Goal: Find specific page/section: Find specific page/section

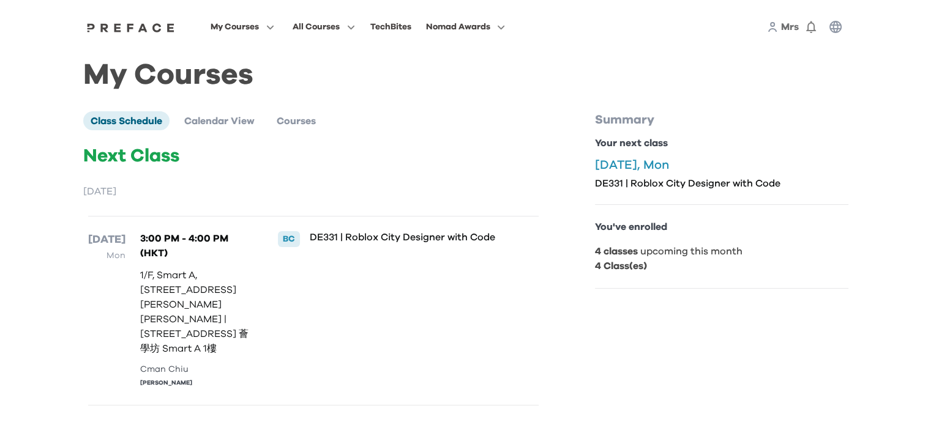
scroll to position [15, 0]
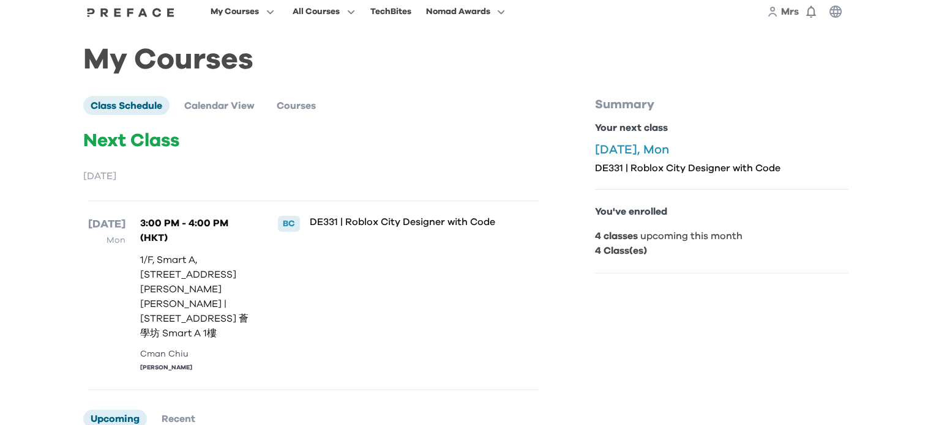
drag, startPoint x: 205, startPoint y: 316, endPoint x: 237, endPoint y: 318, distance: 32.5
click at [237, 318] on p "1/F, Smart A, [STREET_ADDRESS][PERSON_NAME][PERSON_NAME] | [STREET_ADDRESS] 薈學坊…" at bounding box center [196, 297] width 113 height 88
click at [242, 318] on p "1/F, Smart A, [STREET_ADDRESS][PERSON_NAME][PERSON_NAME] | [STREET_ADDRESS] 薈學坊…" at bounding box center [196, 297] width 113 height 88
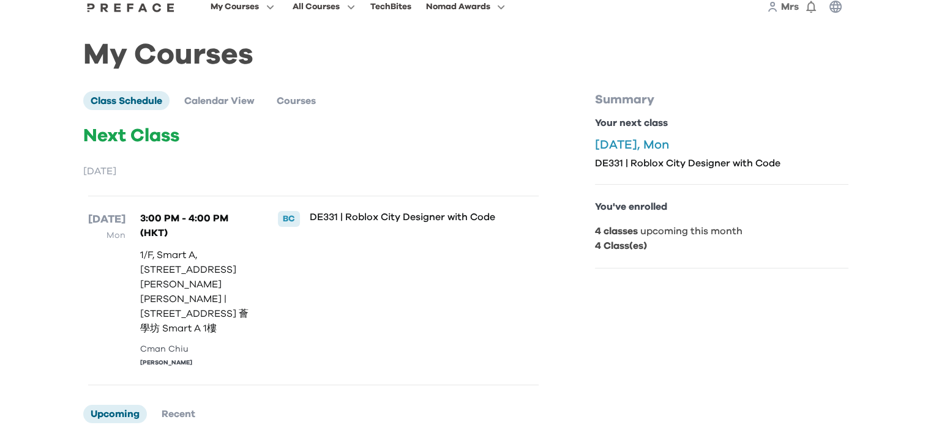
scroll to position [26, 0]
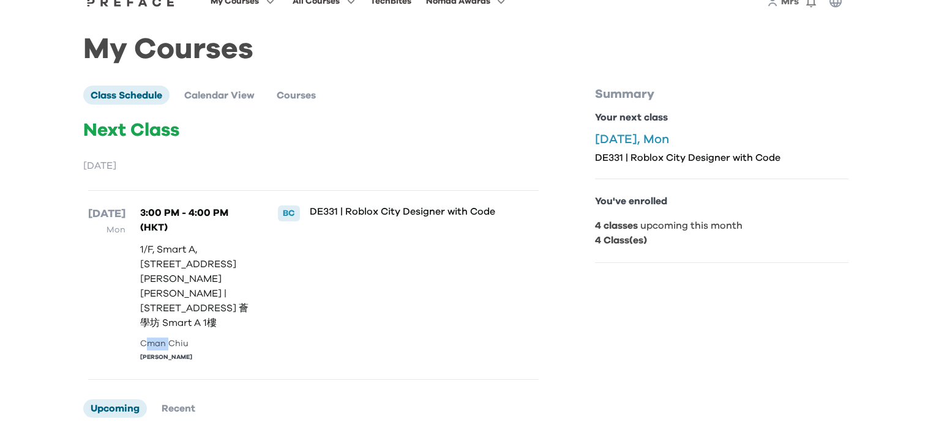
drag, startPoint x: 146, startPoint y: 330, endPoint x: 169, endPoint y: 331, distance: 23.3
click at [169, 338] on div "Cman Chiu" at bounding box center [196, 344] width 113 height 13
click at [191, 338] on div "Cman Chiu" at bounding box center [196, 344] width 113 height 13
drag, startPoint x: 193, startPoint y: 332, endPoint x: 142, endPoint y: 329, distance: 50.8
click at [142, 338] on div "Cman Chiu" at bounding box center [196, 344] width 113 height 13
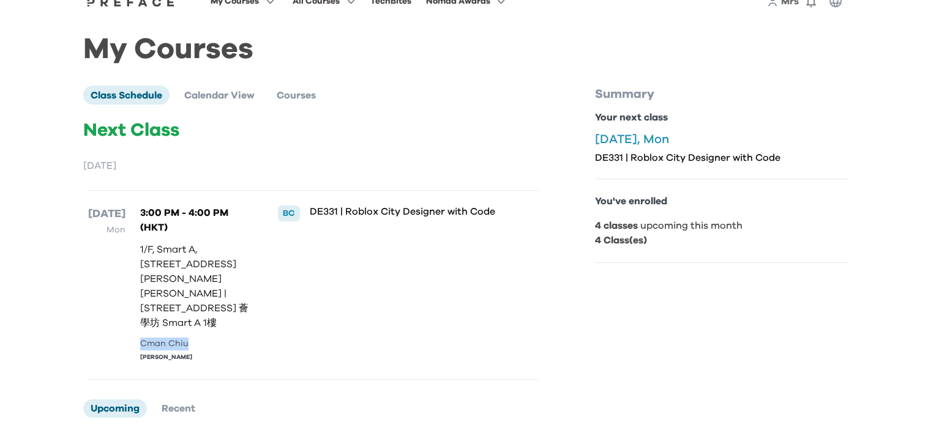
click at [225, 338] on div "Cman Chiu" at bounding box center [196, 344] width 113 height 13
click at [306, 98] on span "Courses" at bounding box center [296, 96] width 39 height 10
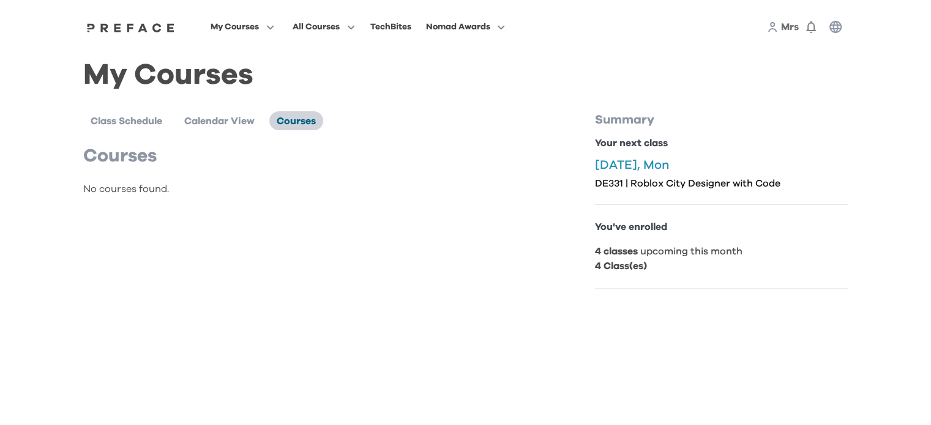
scroll to position [0, 0]
click at [228, 117] on span "Calendar View" at bounding box center [219, 121] width 70 height 10
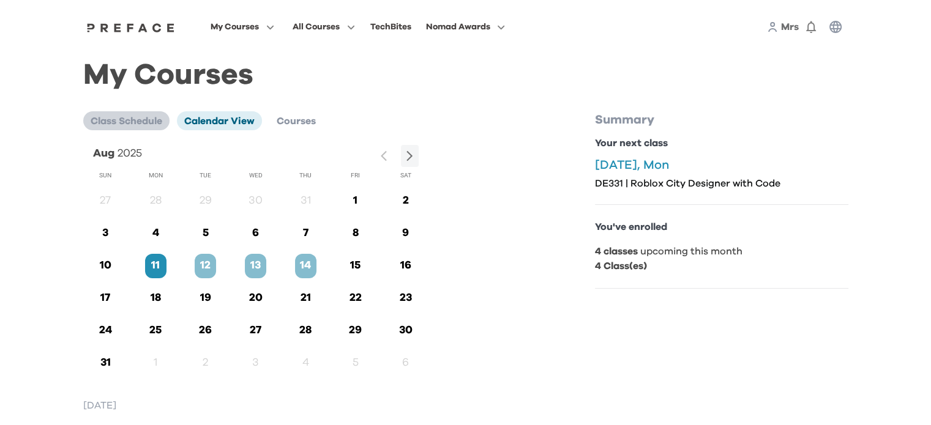
click at [138, 122] on span "Class Schedule" at bounding box center [127, 121] width 72 height 10
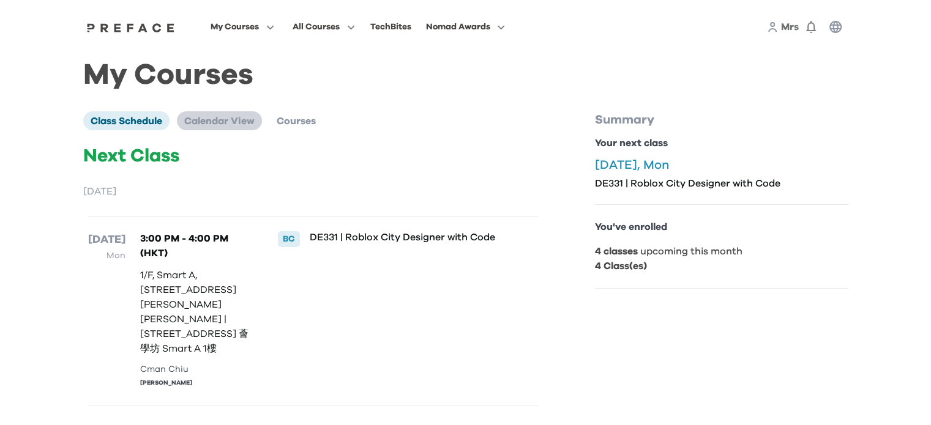
click at [196, 122] on span "Calendar View" at bounding box center [219, 121] width 70 height 10
